Goal: Information Seeking & Learning: Check status

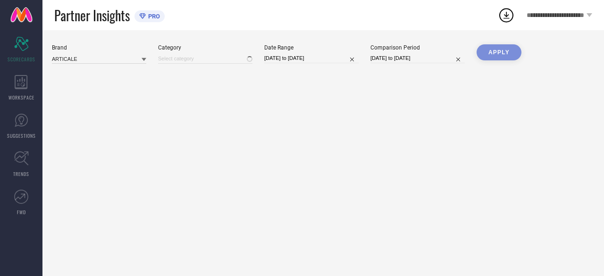
type input "All"
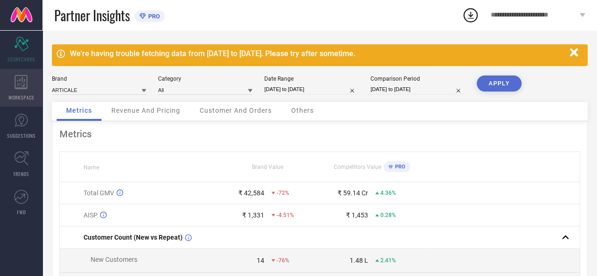
click at [19, 93] on div "WORKSPACE" at bounding box center [21, 88] width 42 height 38
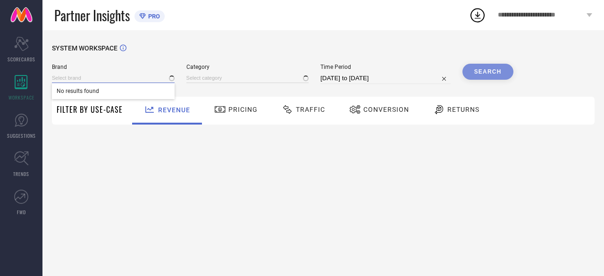
click at [89, 82] on input at bounding box center [113, 78] width 123 height 10
type input "All"
click at [117, 79] on input at bounding box center [113, 78] width 123 height 10
click at [123, 79] on input at bounding box center [113, 78] width 123 height 10
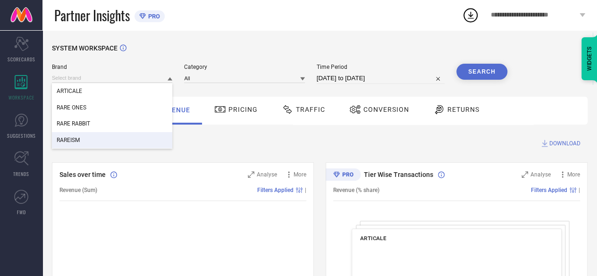
click at [97, 139] on div "RAREISM" at bounding box center [112, 140] width 120 height 16
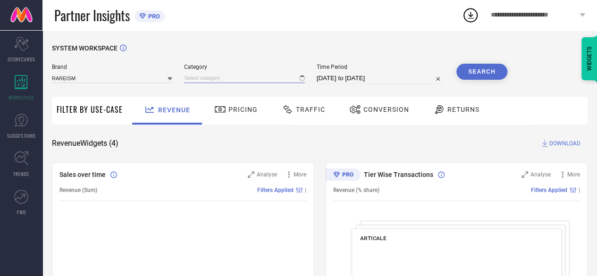
click at [253, 79] on input at bounding box center [244, 78] width 120 height 10
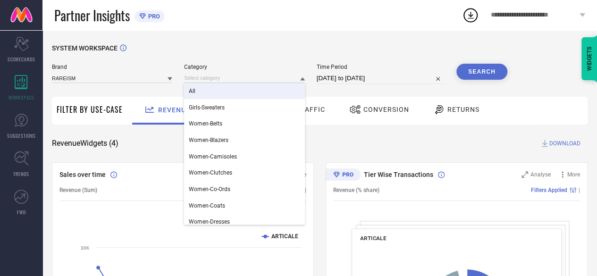
click at [233, 94] on div "All" at bounding box center [244, 91] width 120 height 16
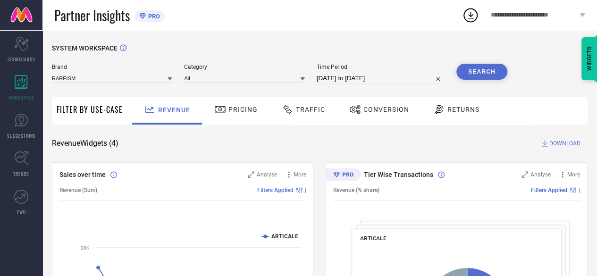
click at [347, 76] on input "[DATE] to [DATE]" at bounding box center [381, 78] width 128 height 11
select select "7"
select select "2025"
select select "8"
select select "2025"
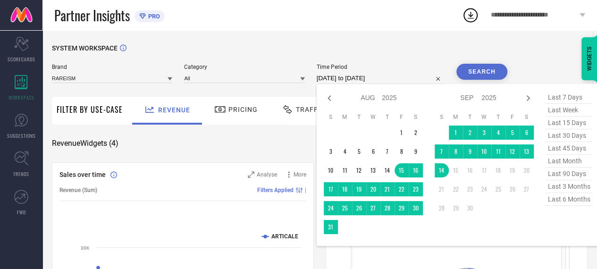
click at [338, 101] on div "Jan Feb Mar Apr May Jun [DATE] Aug Sep Oct Nov [DATE] 2016 2017 2018 2019 2020 …" at bounding box center [379, 98] width 88 height 14
click at [332, 98] on icon at bounding box center [329, 98] width 11 height 11
select select "6"
select select "2025"
select select "7"
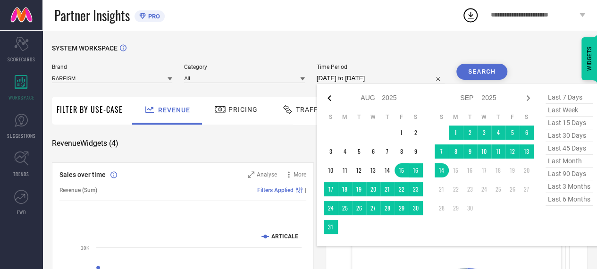
select select "2025"
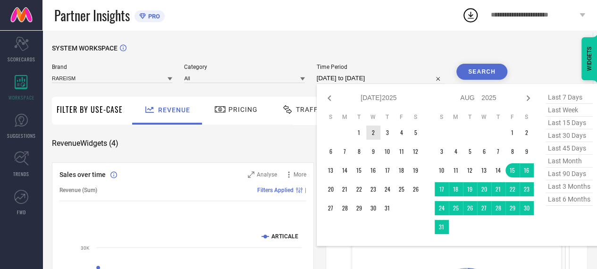
type input "After [DATE]"
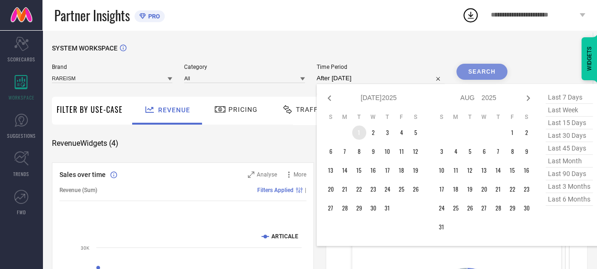
click at [365, 134] on td "1" at bounding box center [359, 133] width 14 height 14
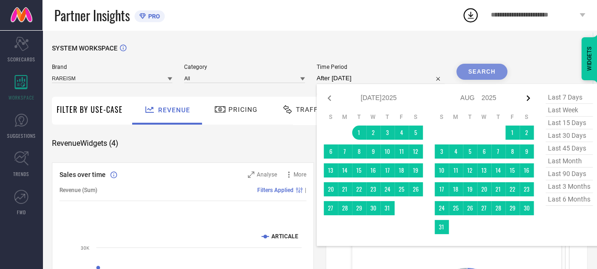
click at [534, 101] on icon at bounding box center [528, 98] width 11 height 11
select select "7"
select select "2025"
select select "8"
select select "2025"
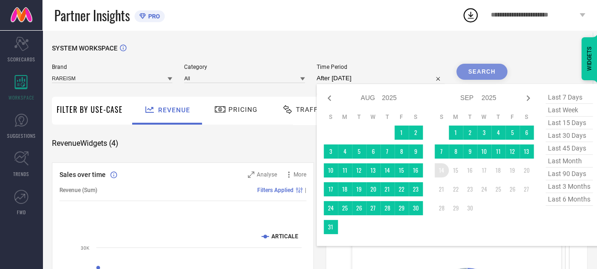
type input "[DATE] to [DATE]"
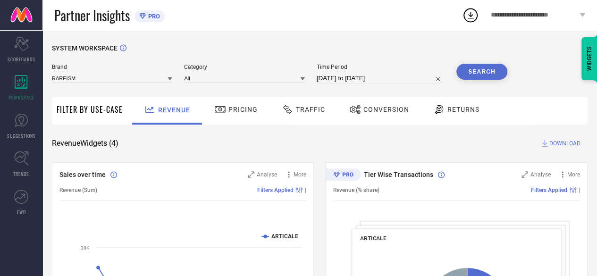
click at [433, 109] on icon at bounding box center [439, 109] width 12 height 11
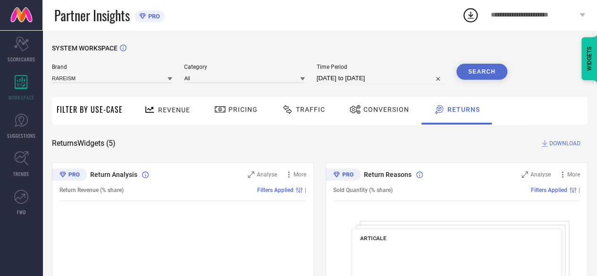
click at [484, 67] on button "Search" at bounding box center [481, 72] width 51 height 16
